Goal: Task Accomplishment & Management: Use online tool/utility

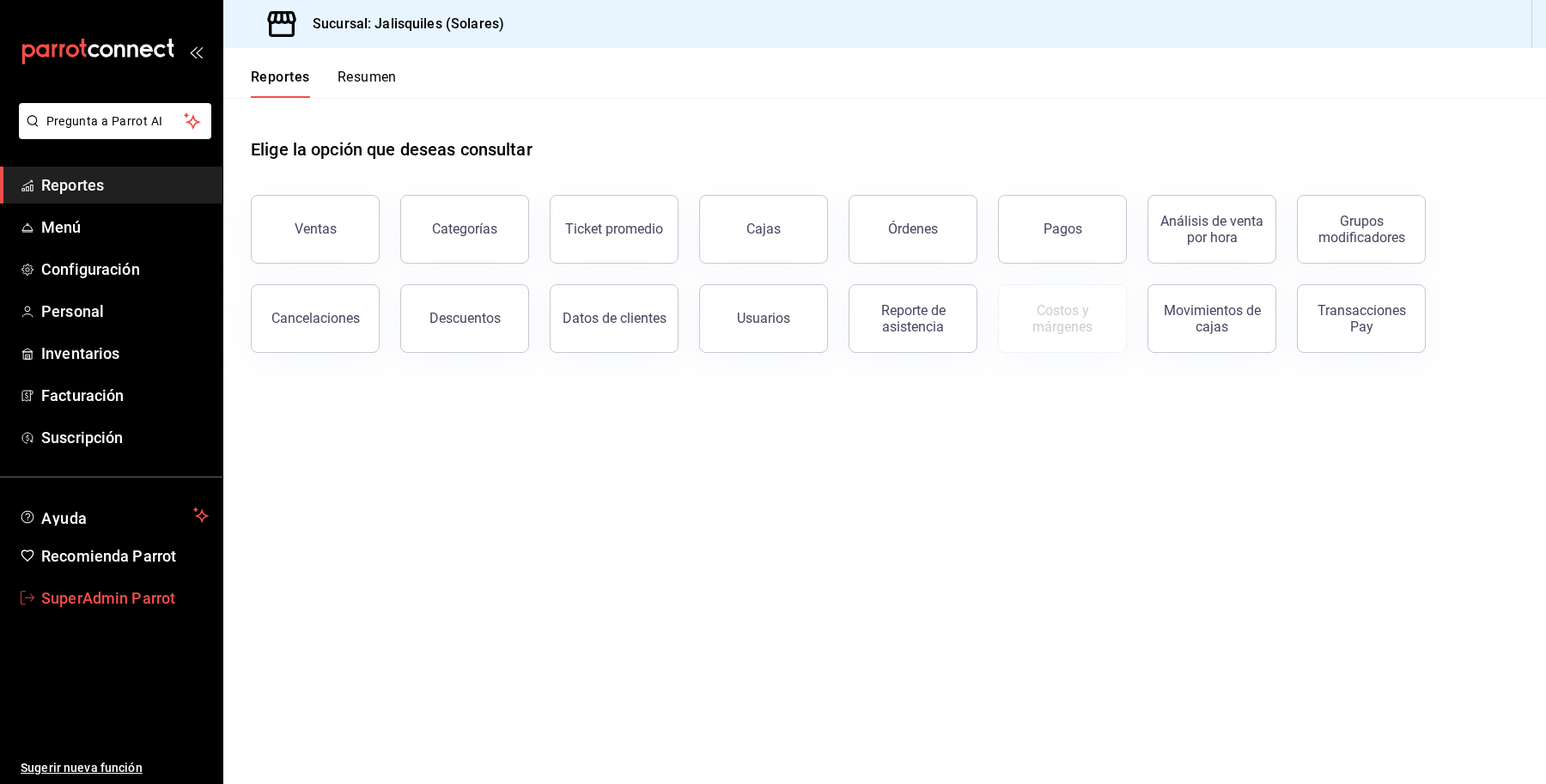
click at [96, 599] on span "SuperAdmin Parrot" at bounding box center [125, 597] width 168 height 23
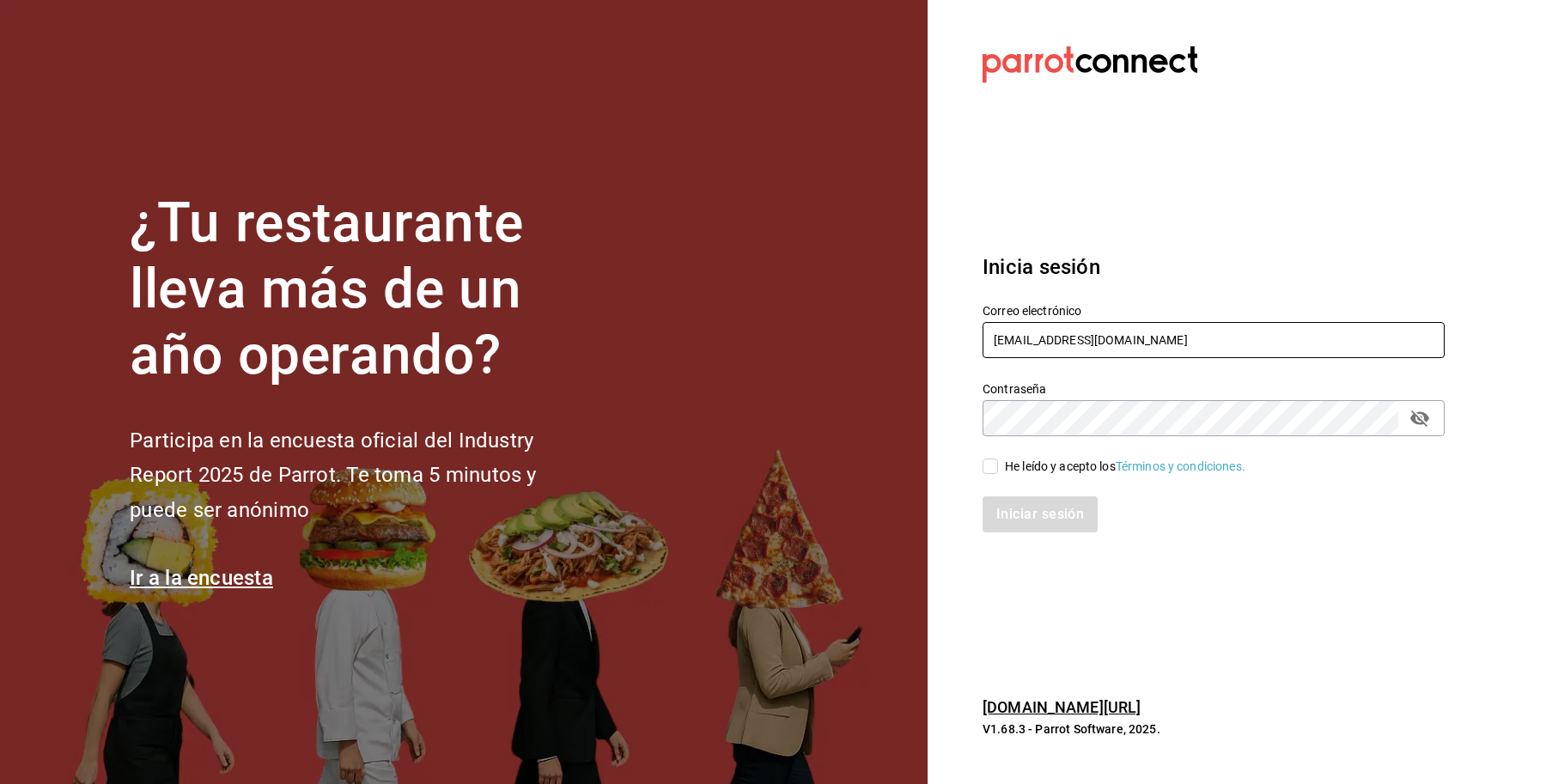
drag, startPoint x: 1160, startPoint y: 347, endPoint x: 895, endPoint y: 371, distance: 266.1
click at [895, 371] on div "¿Tu restaurante lleva más de un año operando? Participa en la encuesta oficial …" at bounding box center [773, 392] width 1546 height 784
paste input "[PERSON_NAME]@comidamexicana"
type input "[PERSON_NAME][EMAIL_ADDRESS][DOMAIN_NAME]"
click at [1013, 468] on div "He leído y acepto los Términos y condiciones." at bounding box center [1125, 467] width 240 height 18
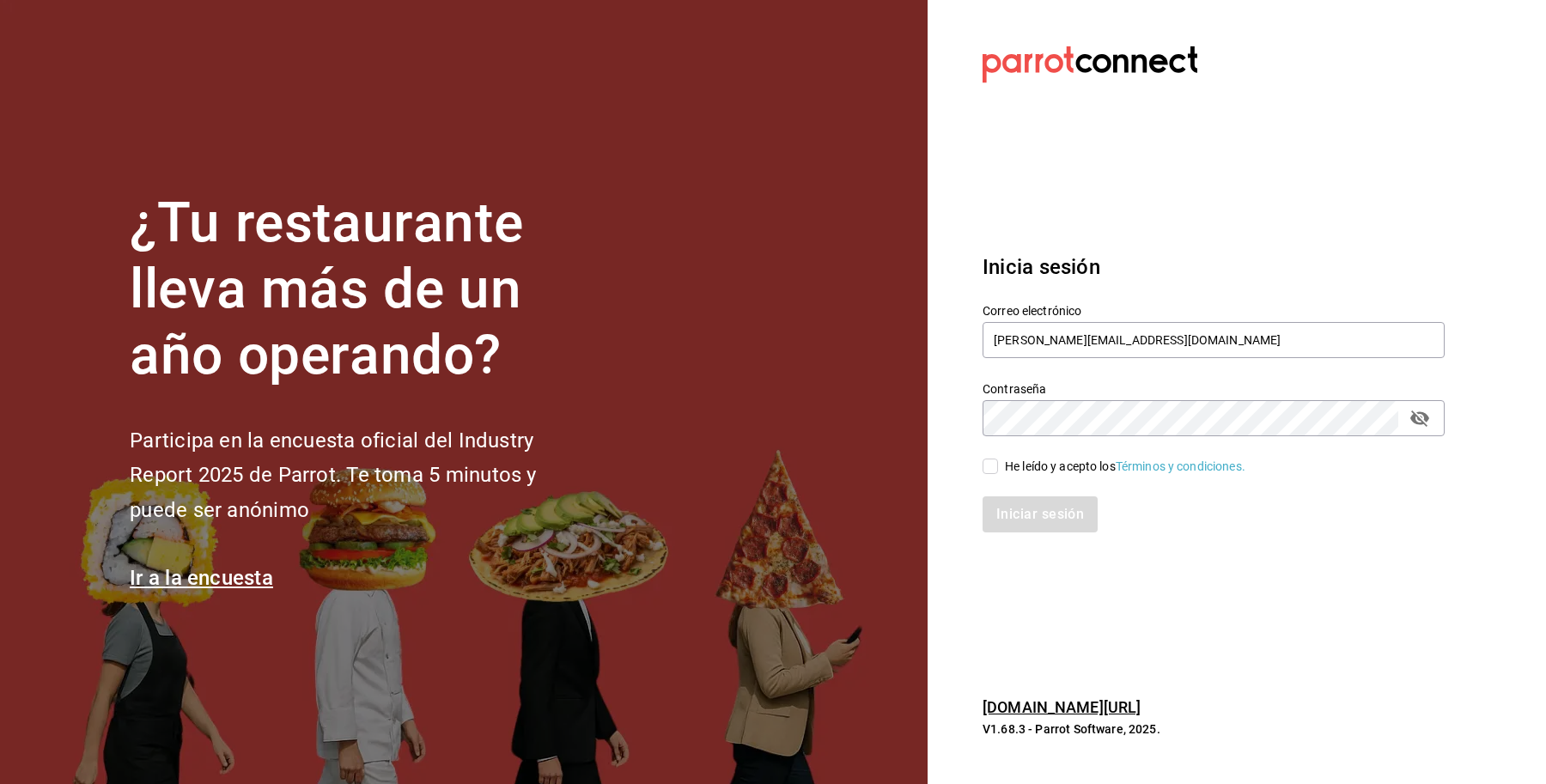
click at [998, 468] on input "He leído y acepto los Términos y condiciones." at bounding box center [991, 467] width 16 height 16
checkbox input "true"
click at [1015, 504] on button "Iniciar sesión" at bounding box center [1041, 514] width 117 height 36
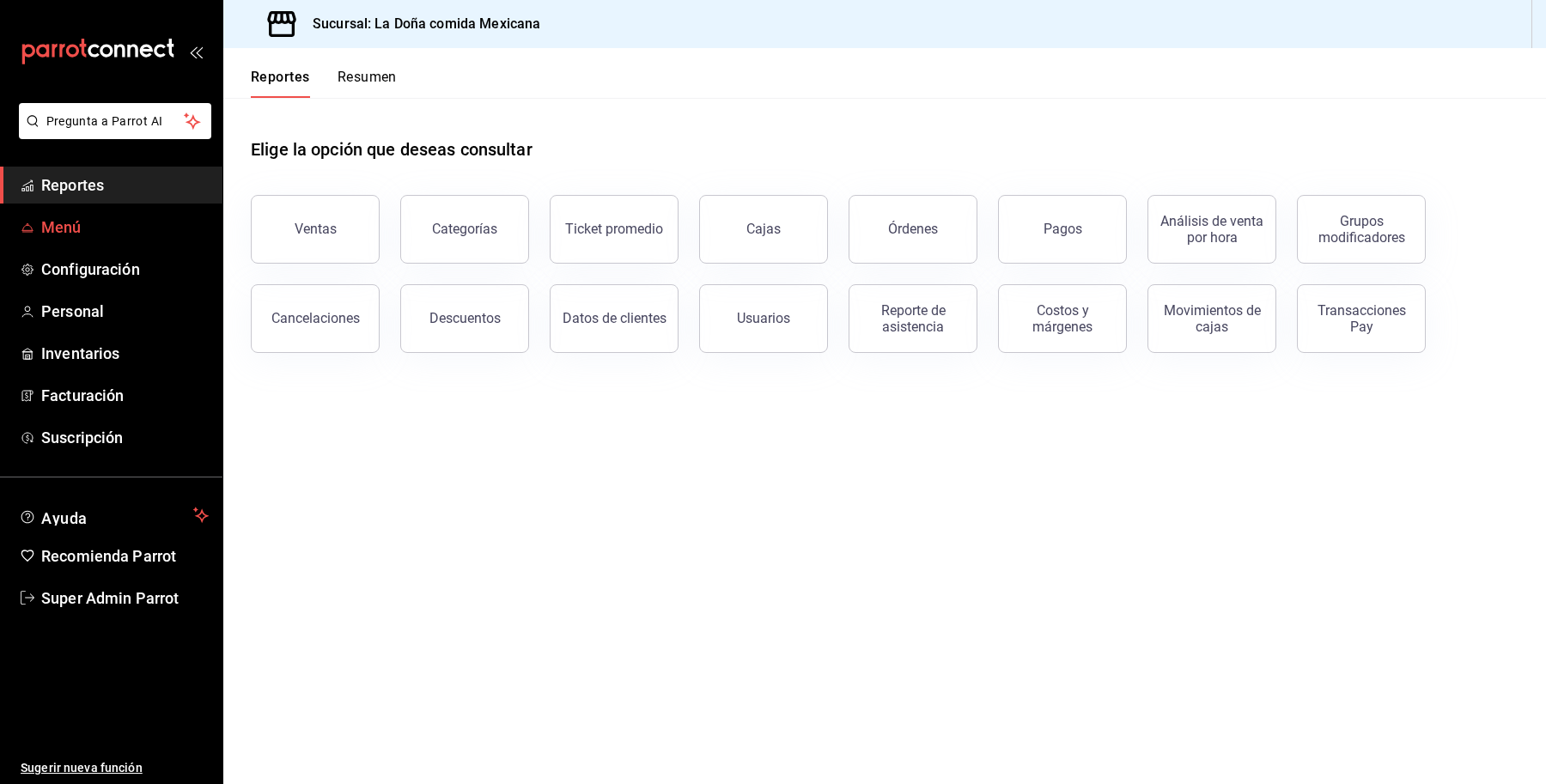
click at [46, 242] on link "Menú" at bounding box center [111, 227] width 222 height 37
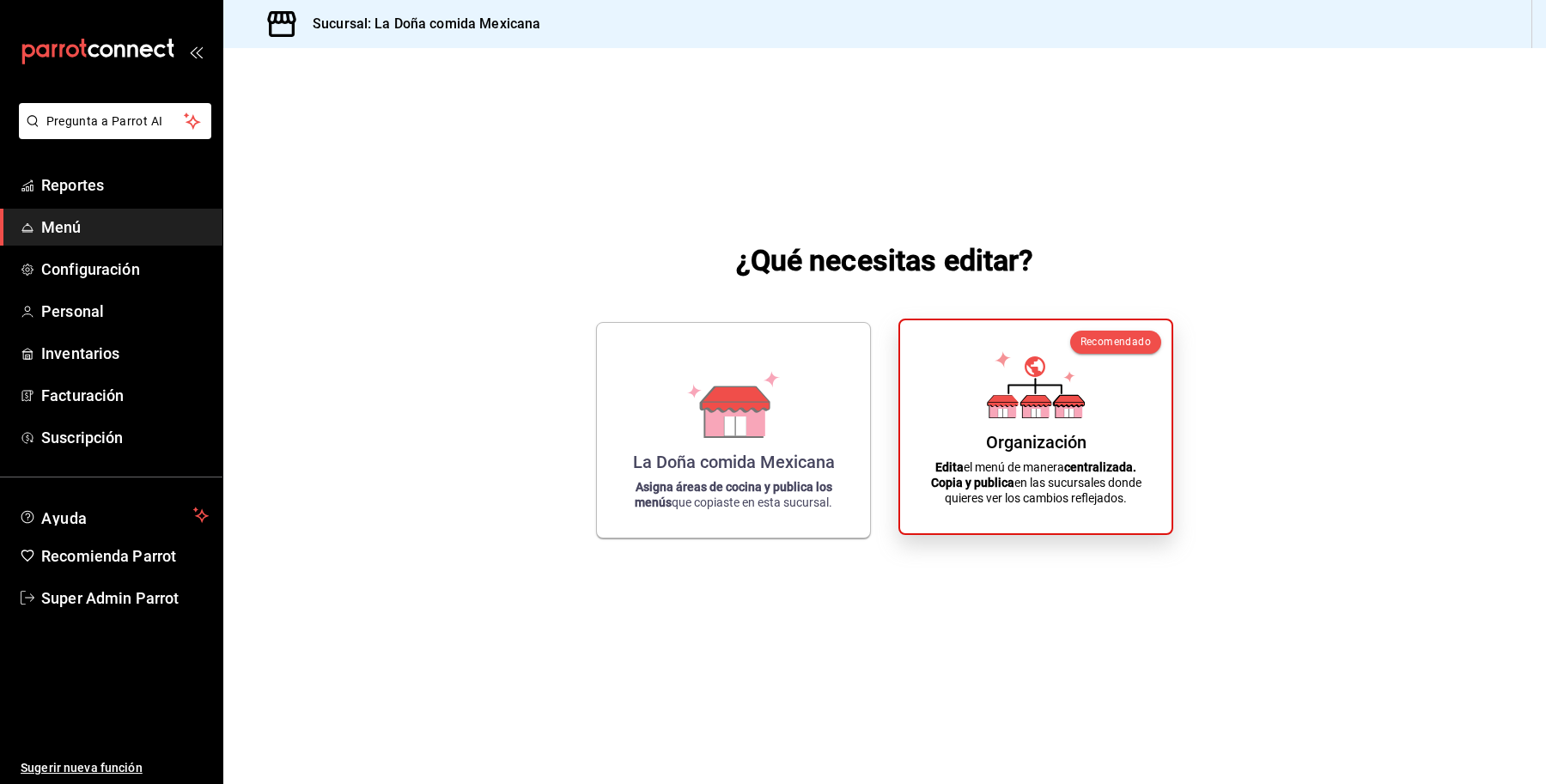
click at [1043, 415] on icon at bounding box center [1036, 409] width 26 height 17
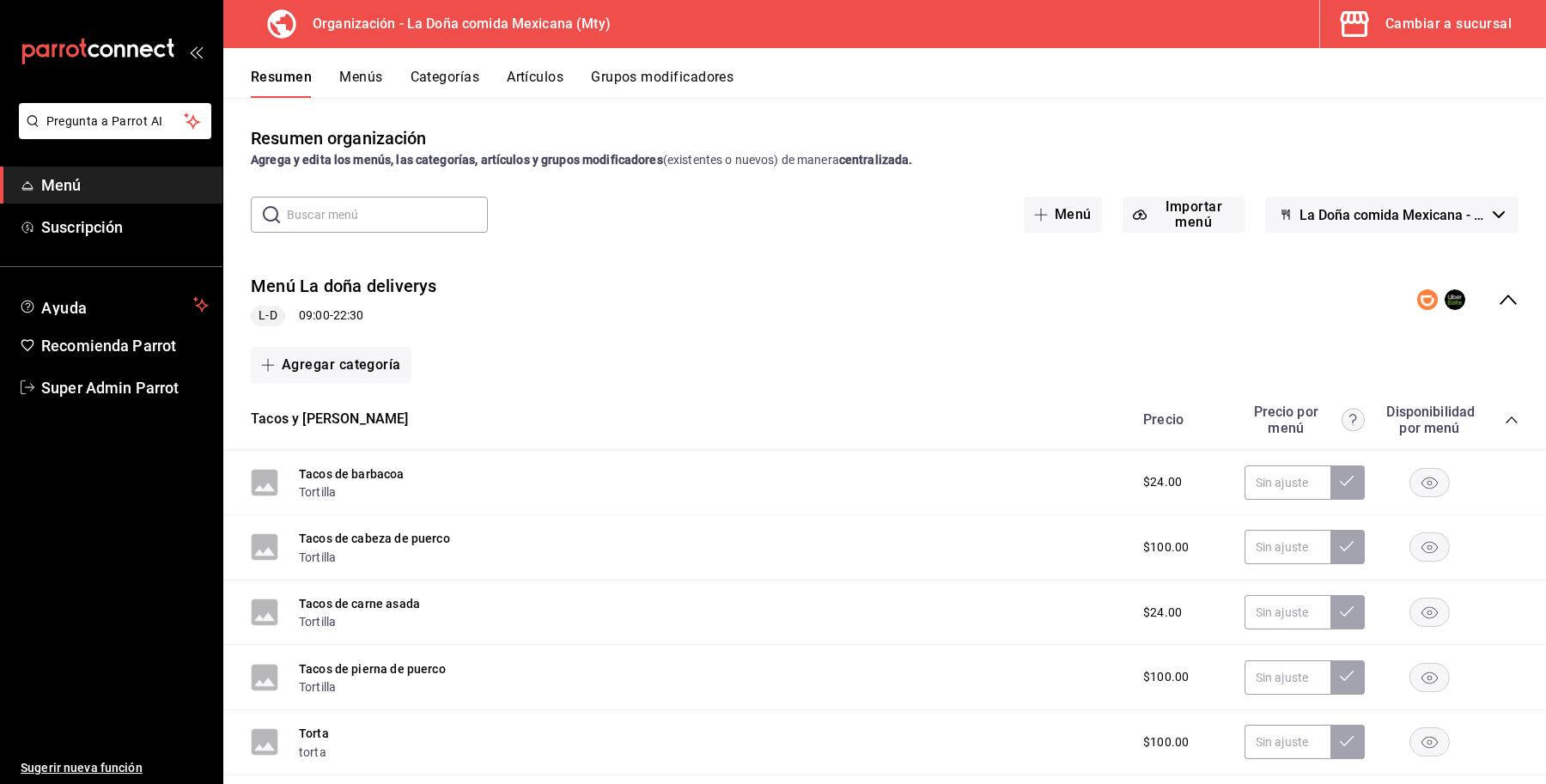
click at [1453, 36] on button "Cambiar a sucursal" at bounding box center [1426, 24] width 212 height 48
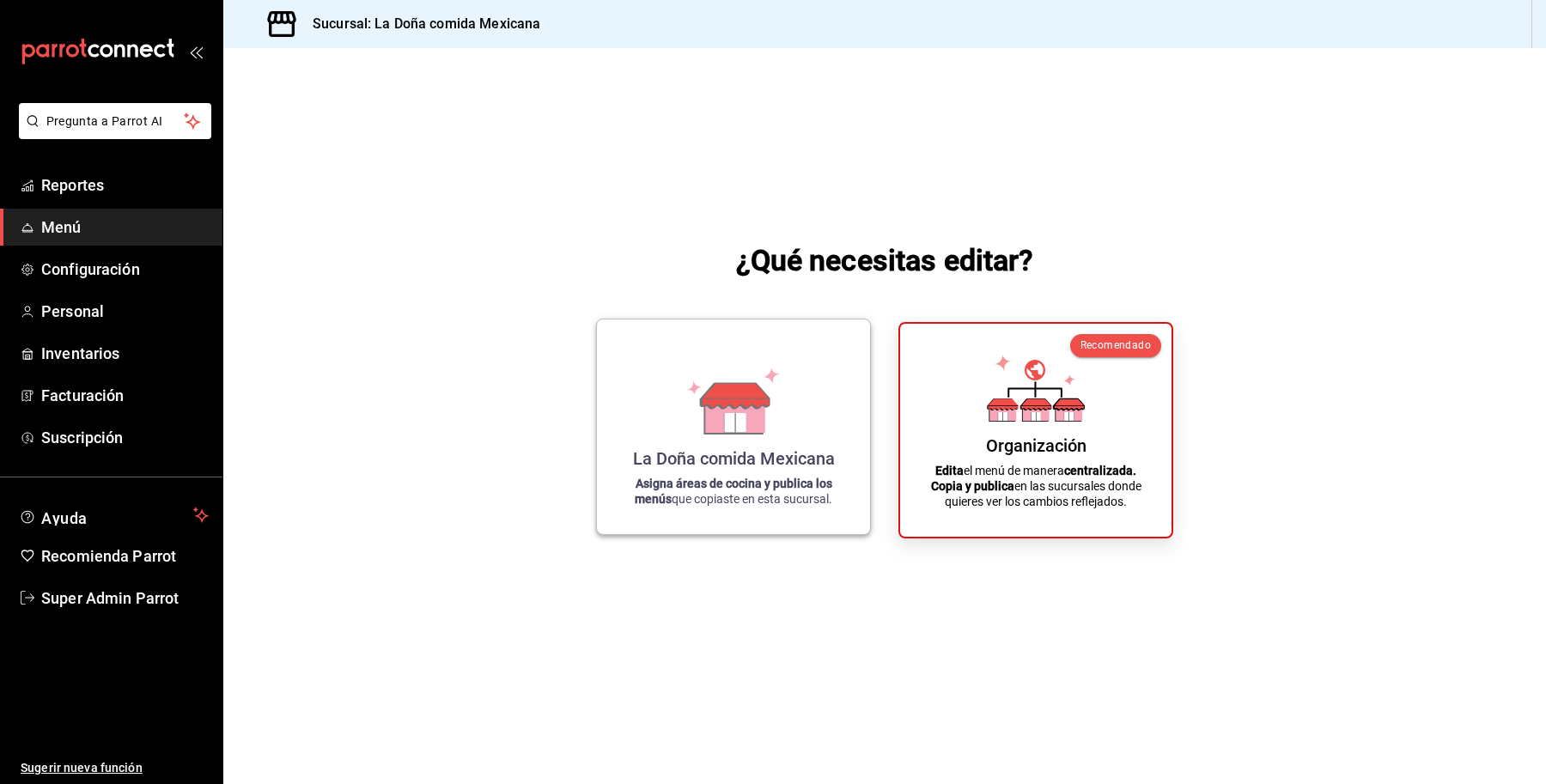
click at [726, 425] on icon at bounding box center [734, 423] width 21 height 19
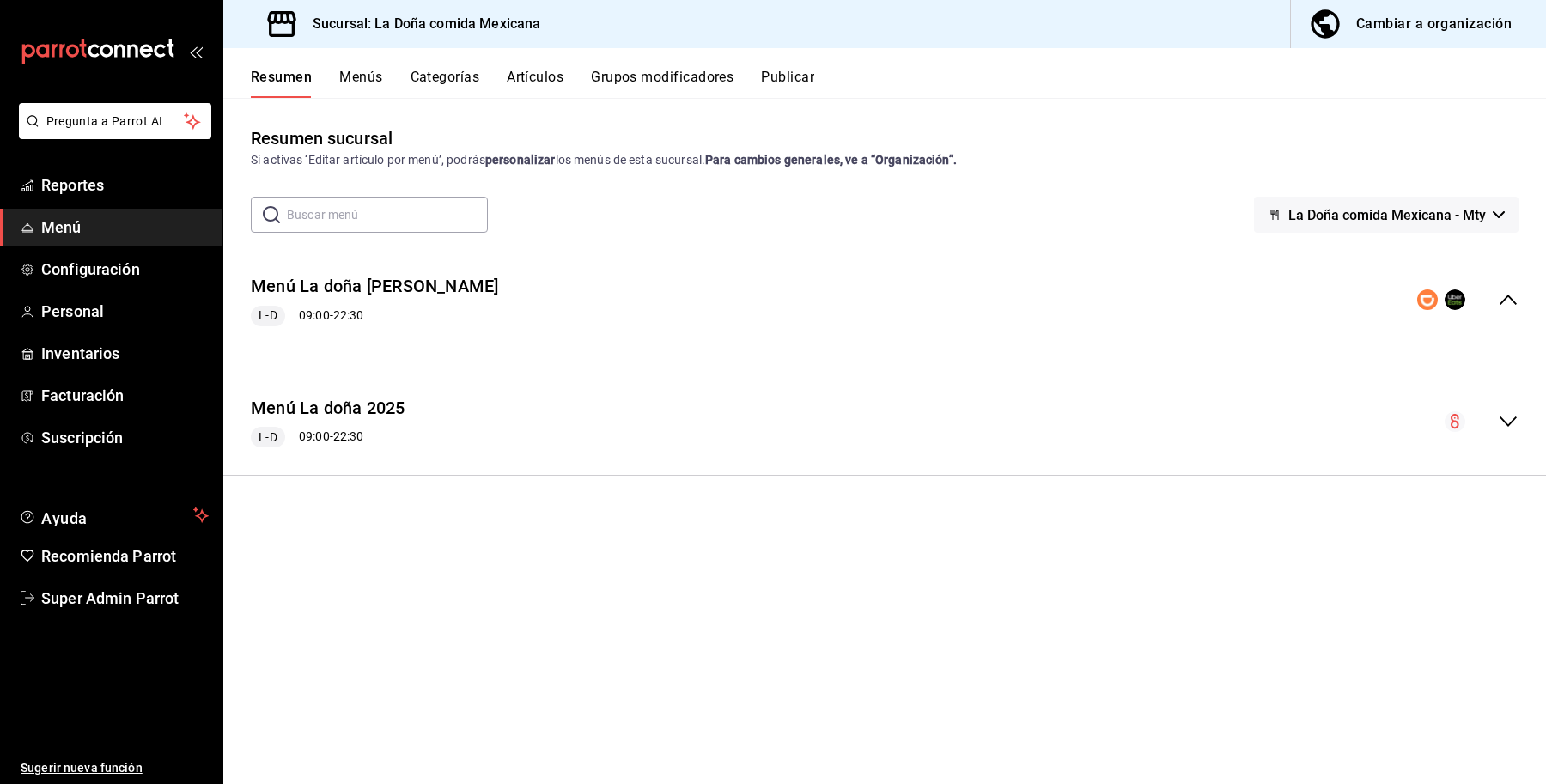
click at [791, 79] on button "Publicar" at bounding box center [787, 82] width 54 height 29
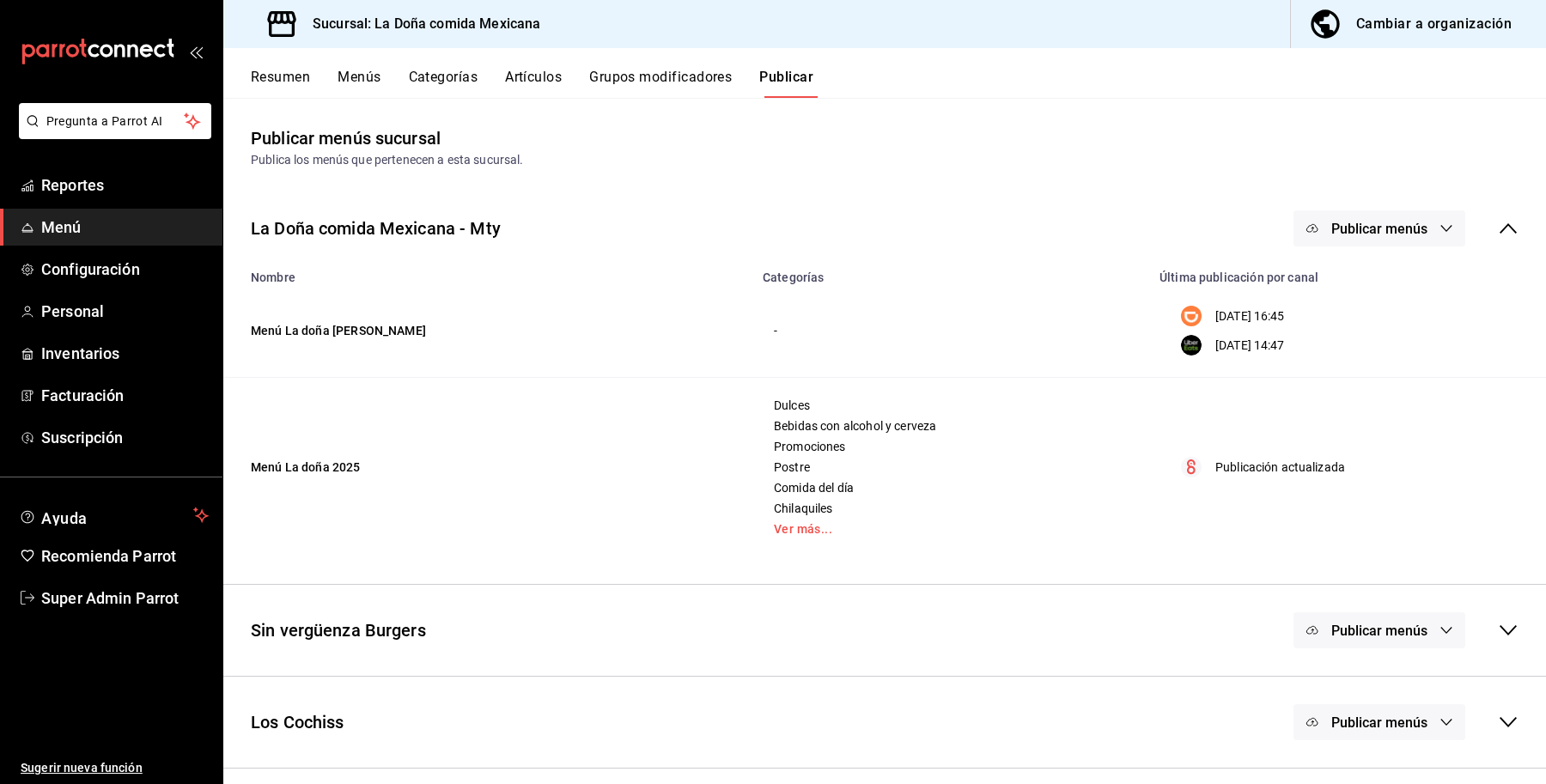
click at [345, 79] on button "Menús" at bounding box center [359, 82] width 43 height 29
